Goal: Task Accomplishment & Management: Use online tool/utility

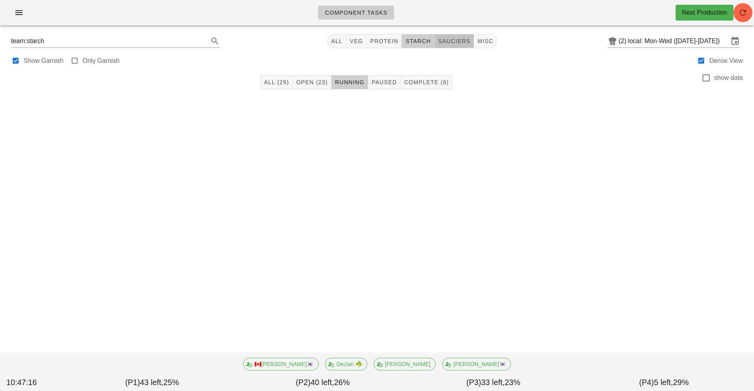
click at [452, 39] on span "sauciers" at bounding box center [454, 41] width 33 height 6
type input "team:sauciers"
click at [275, 82] on span "All (34)" at bounding box center [281, 82] width 25 height 6
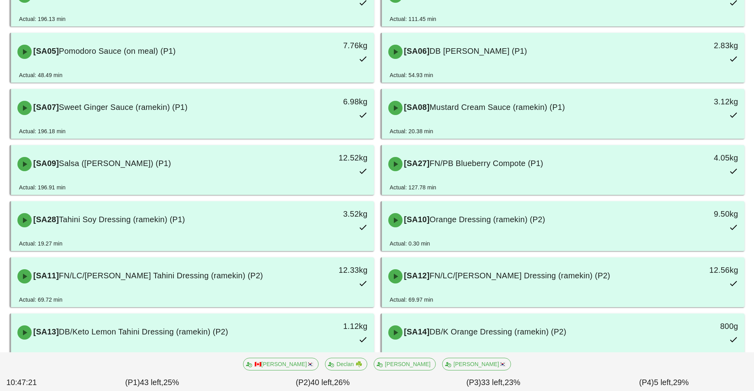
scroll to position [180, 0]
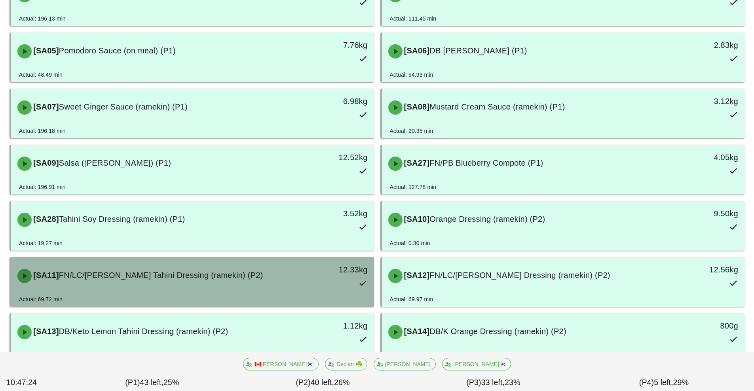
click at [69, 284] on div "[SA11] FN/LC/[PERSON_NAME] Tahini Dressing (ramekin) (P2)" at bounding box center [147, 276] width 269 height 24
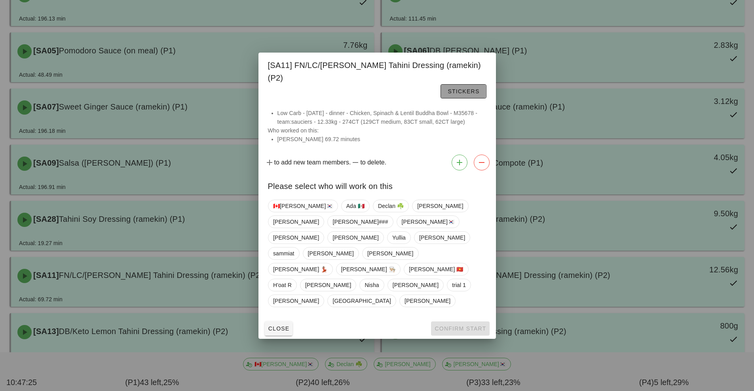
click at [447, 95] on span "Stickers" at bounding box center [463, 91] width 32 height 6
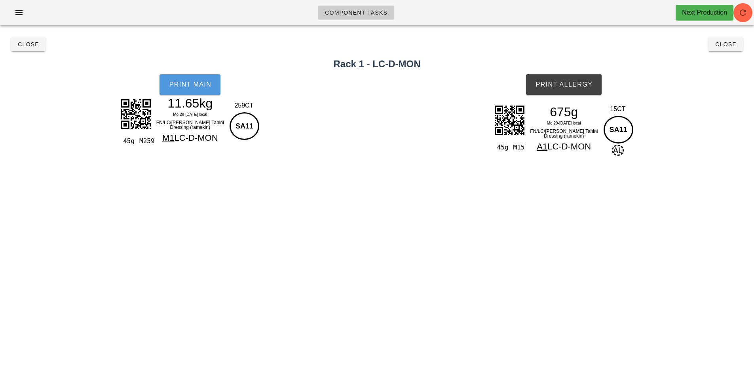
click at [194, 85] on span "Print Main" at bounding box center [190, 84] width 43 height 7
click at [186, 88] on button "Print Main" at bounding box center [189, 84] width 61 height 21
click at [28, 43] on span "Close" at bounding box center [28, 44] width 22 height 6
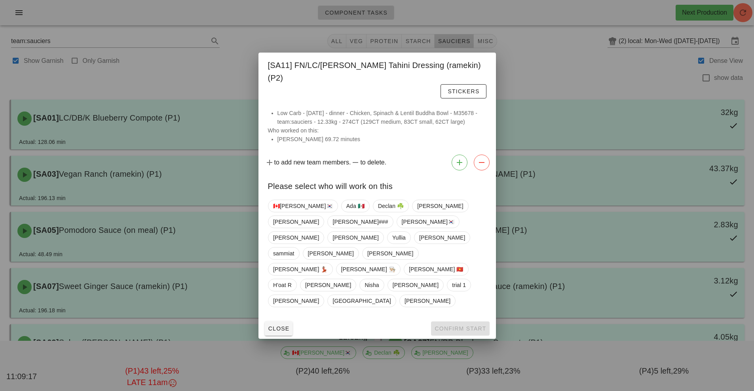
click at [527, 38] on div at bounding box center [377, 195] width 754 height 391
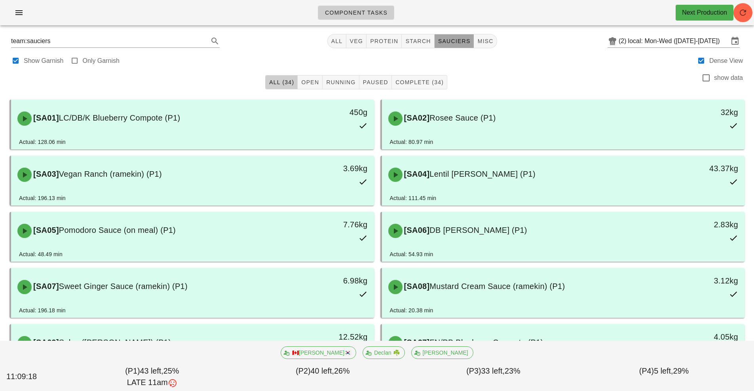
click at [451, 39] on span "sauciers" at bounding box center [454, 41] width 33 height 6
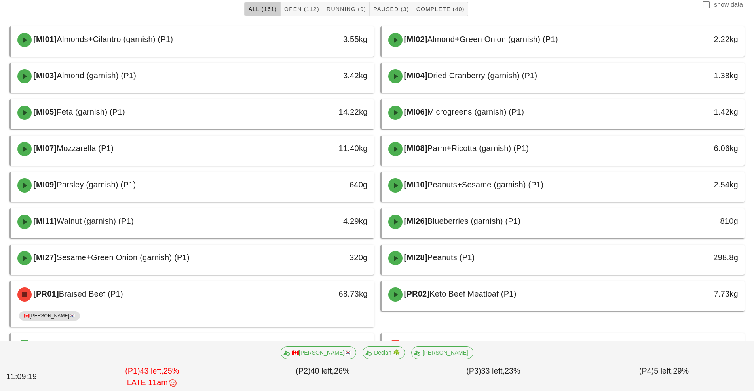
scroll to position [1, 0]
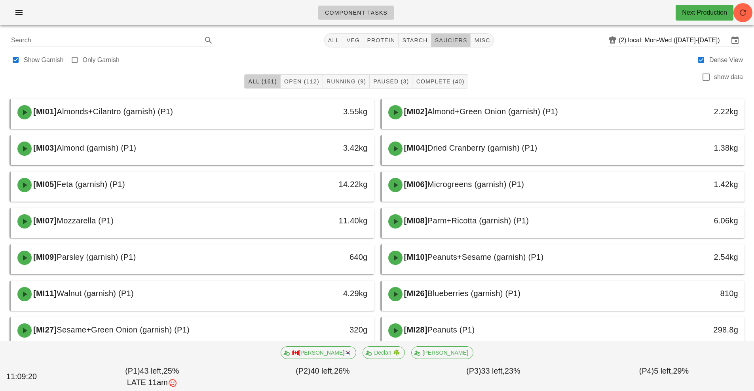
click at [445, 42] on span "sauciers" at bounding box center [450, 40] width 33 height 6
type input "team:sauciers"
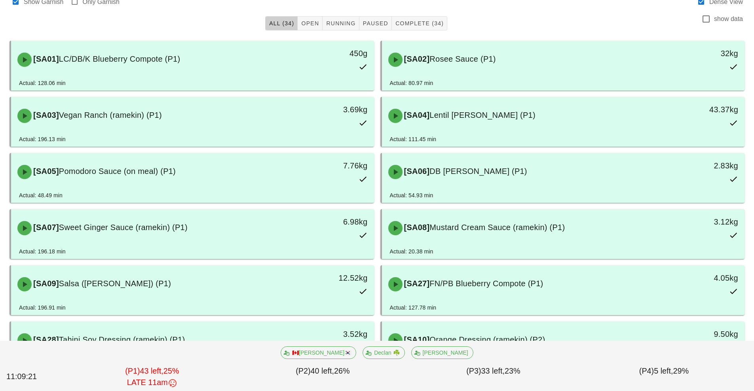
scroll to position [60, 0]
click at [377, 24] on span "Paused" at bounding box center [375, 22] width 26 height 6
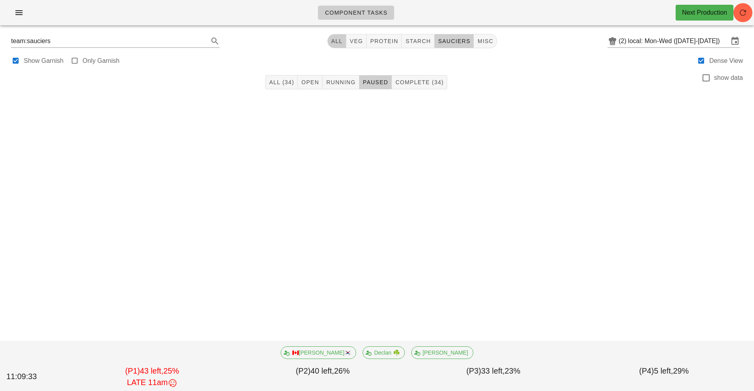
click at [341, 37] on button "All" at bounding box center [336, 41] width 19 height 14
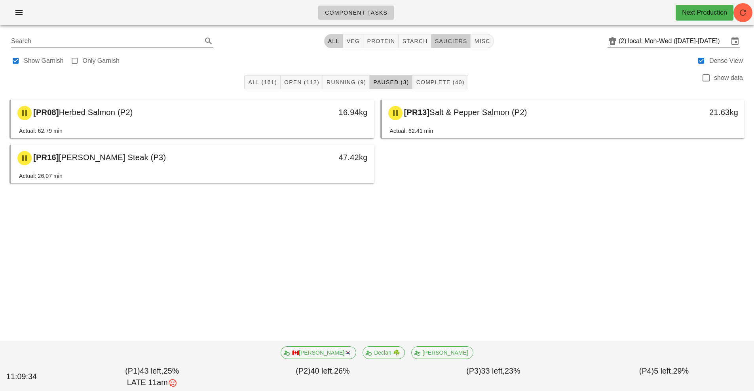
click at [446, 43] on span "sauciers" at bounding box center [450, 41] width 33 height 6
type input "team:sauciers"
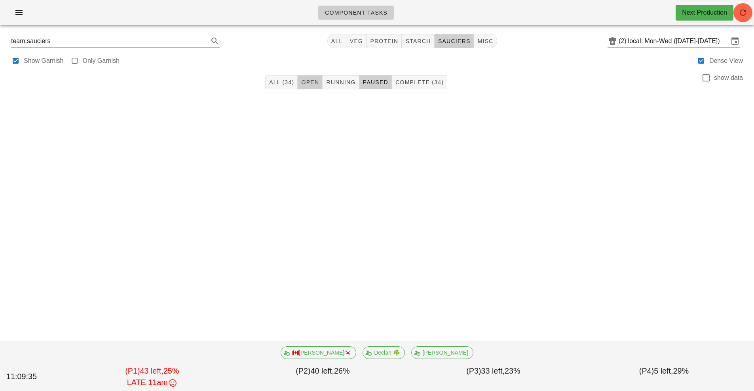
click at [305, 82] on span "Open" at bounding box center [310, 82] width 18 height 6
click at [286, 83] on span "All (34)" at bounding box center [281, 82] width 25 height 6
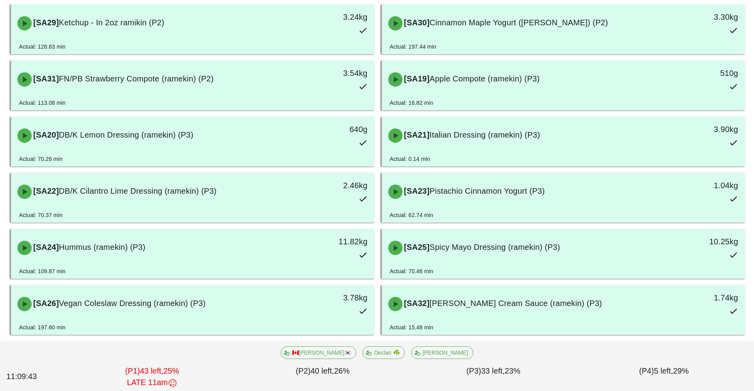
scroll to position [659, 0]
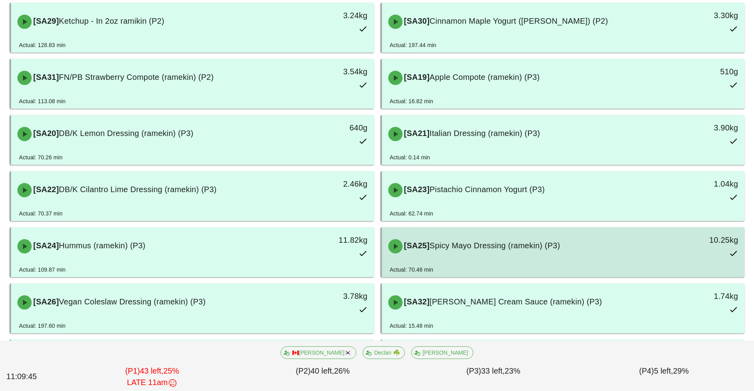
click at [417, 252] on div "[SA25] Spicy Mayo Dressing (ramekin) (P3)" at bounding box center [517, 247] width 269 height 24
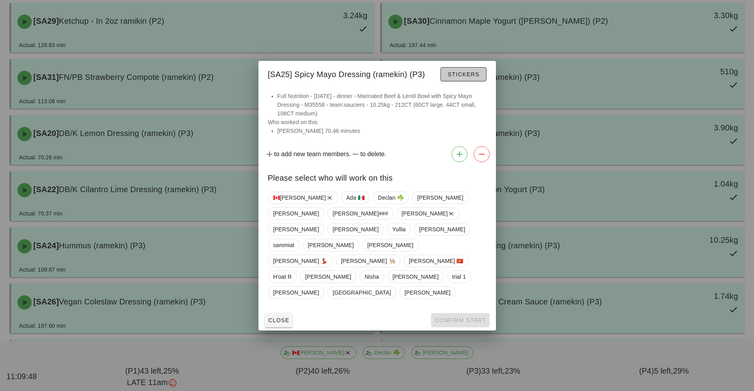
click at [452, 82] on button "Stickers" at bounding box center [463, 74] width 46 height 14
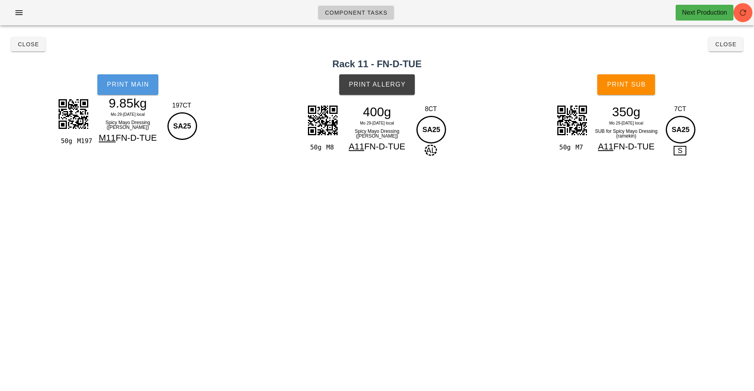
click at [132, 92] on button "Print Main" at bounding box center [127, 84] width 61 height 21
click at [25, 45] on span "Close" at bounding box center [28, 44] width 22 height 6
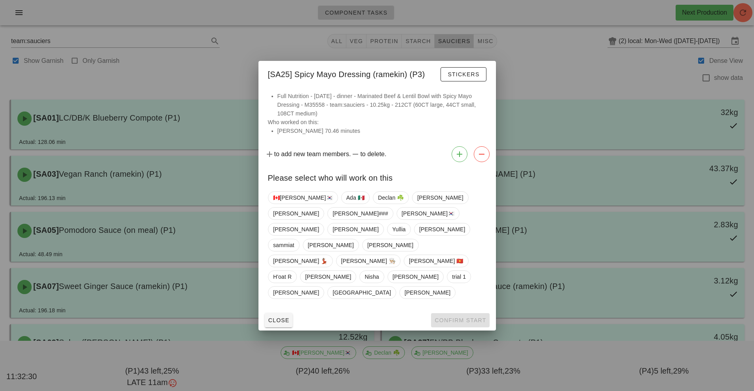
click at [526, 60] on div at bounding box center [377, 195] width 754 height 391
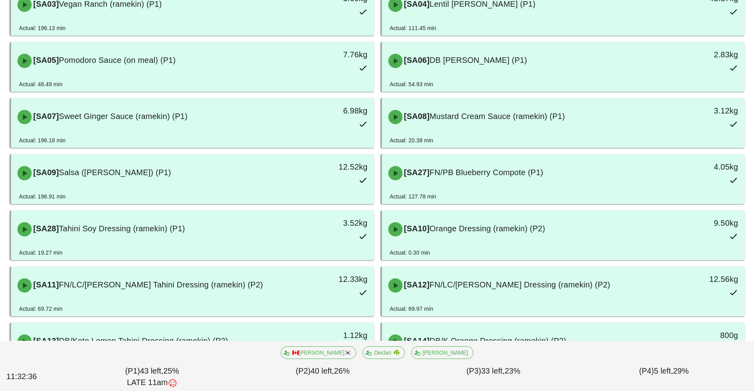
scroll to position [174, 0]
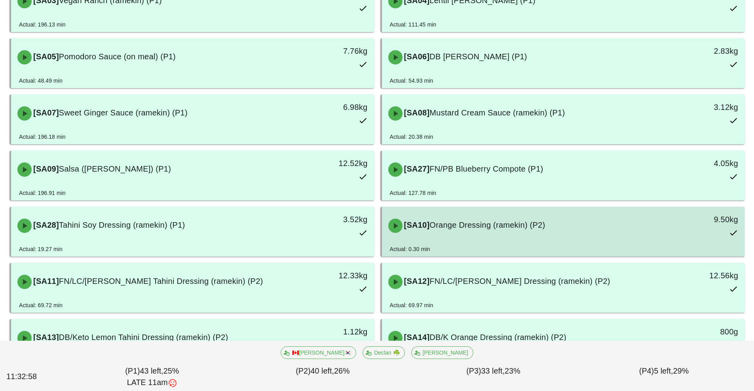
click at [467, 233] on div "[SA10] Orange Dressing (ramekin) (P2)" at bounding box center [517, 226] width 269 height 24
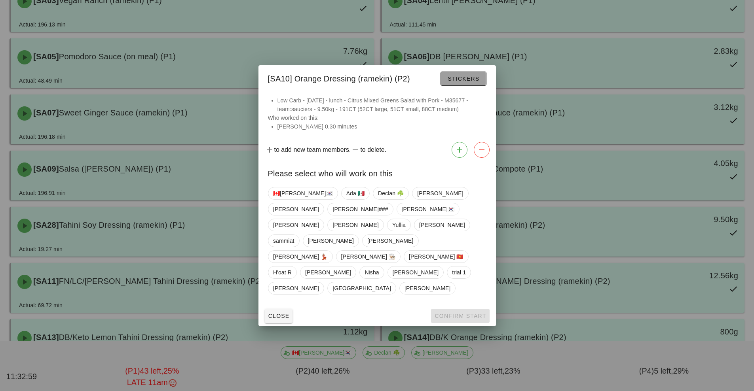
click at [472, 82] on span "Stickers" at bounding box center [463, 79] width 32 height 6
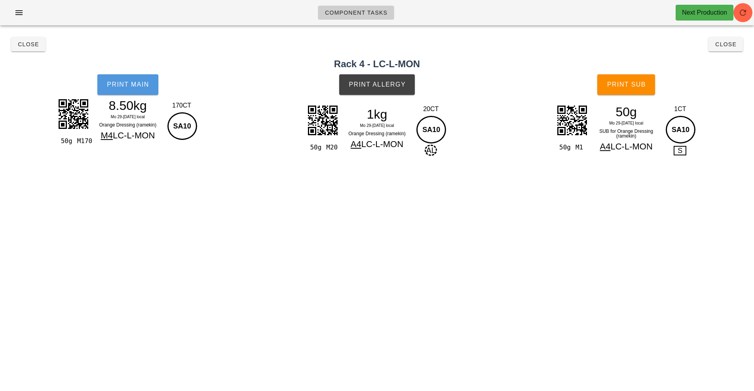
click at [137, 85] on span "Print Main" at bounding box center [127, 84] width 43 height 7
